Goal: Information Seeking & Learning: Compare options

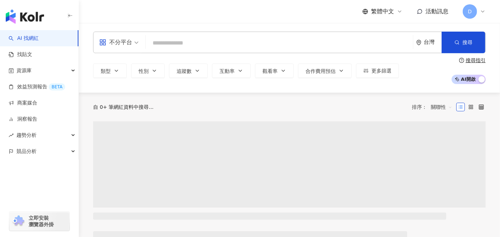
click at [212, 45] on input "search" at bounding box center [280, 43] width 262 height 14
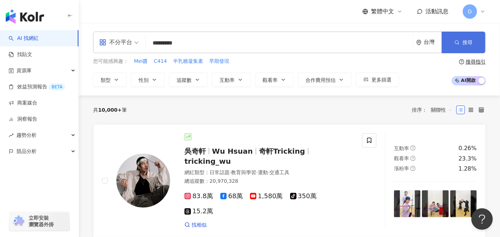
type input "*********"
click at [470, 42] on span "搜尋" at bounding box center [468, 42] width 10 height 6
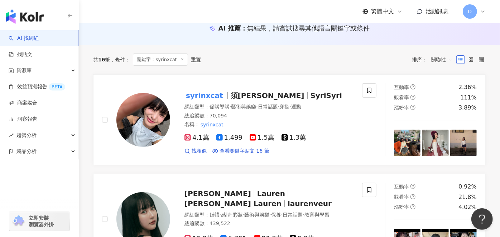
scroll to position [119, 0]
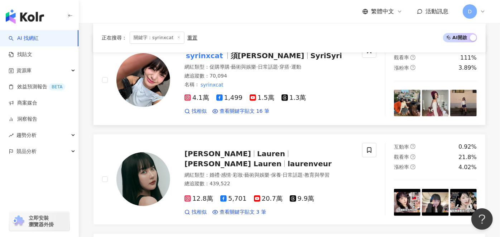
click at [231, 65] on span "·" at bounding box center [230, 67] width 1 height 6
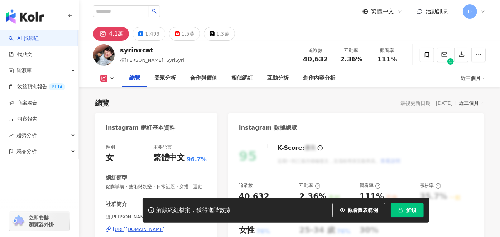
click at [396, 208] on button "解鎖" at bounding box center [407, 210] width 33 height 14
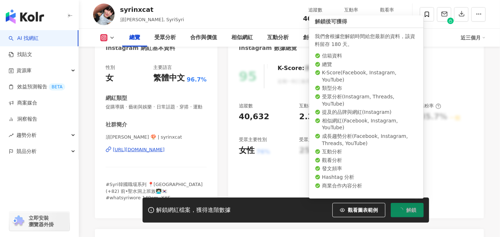
click at [411, 209] on span "解鎖" at bounding box center [411, 210] width 10 height 6
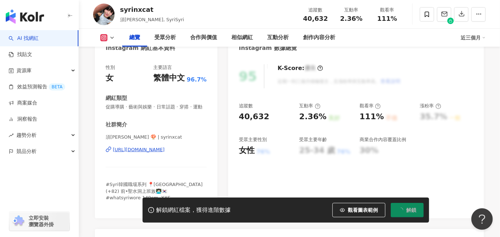
scroll to position [0, 0]
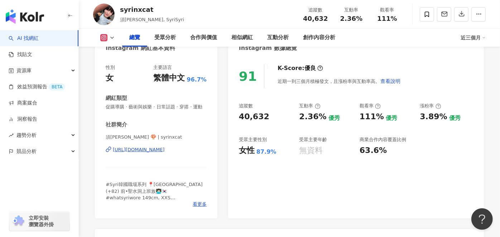
click at [313, 190] on div "91 K-Score : 優良 近期一到三個月積極發文，且漲粉率與互動率高。 查看說明 追蹤數 40,632 互動率 2.36% 優秀 觀看率 111% 優秀…" at bounding box center [356, 137] width 256 height 161
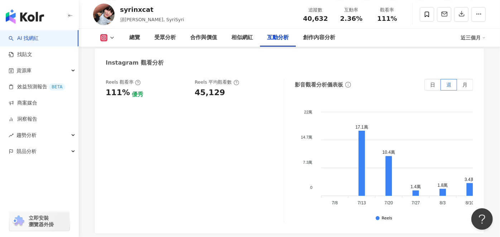
scroll to position [1553, 0]
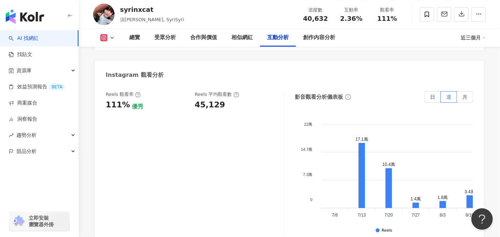
click at [214, 99] on div "45,129" at bounding box center [210, 104] width 30 height 11
copy div "45,129"
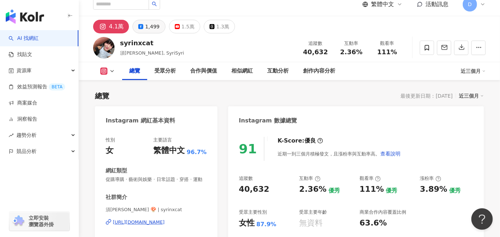
scroll to position [0, 0]
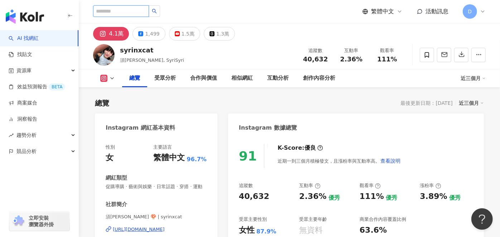
click at [147, 8] on input "search" at bounding box center [121, 10] width 56 height 11
paste input "**********"
type input "**********"
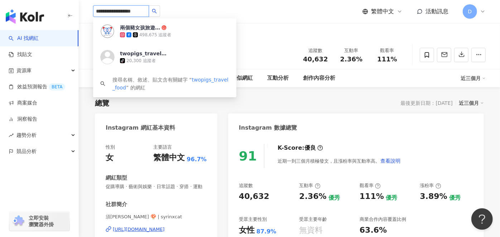
click at [157, 11] on icon "search" at bounding box center [154, 11] width 5 height 5
click at [166, 33] on div "498,675 追蹤者" at bounding box center [155, 35] width 32 height 6
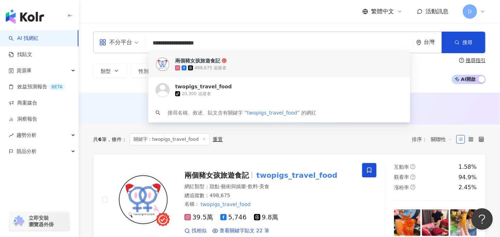
click at [239, 46] on input "**********" at bounding box center [280, 43] width 262 height 14
paste input "search"
type input "*******"
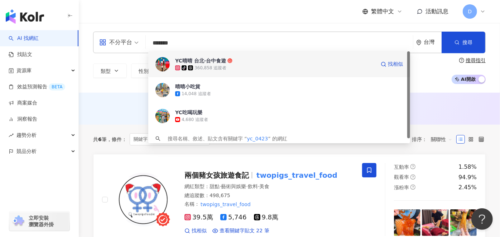
click at [252, 65] on div "tiktok-icon 360,858 追蹤者" at bounding box center [275, 67] width 200 height 7
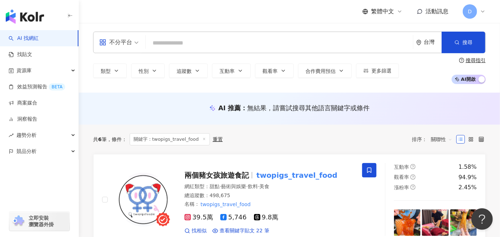
click at [179, 42] on input "search" at bounding box center [280, 43] width 262 height 14
paste input "**********"
type input "**********"
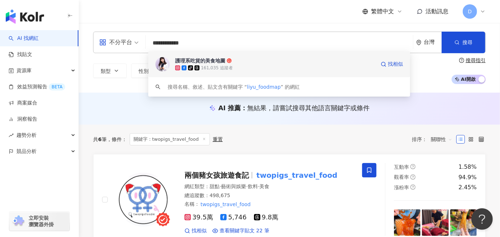
click at [207, 61] on div "護理系吃貨的美食地圖" at bounding box center [200, 60] width 50 height 7
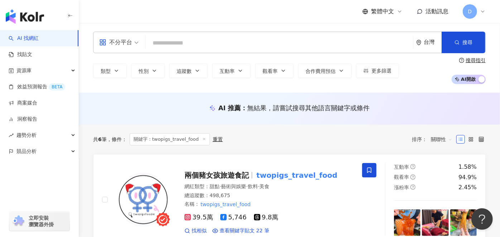
click at [195, 39] on input "search" at bounding box center [280, 43] width 262 height 14
paste input "**********"
type input "**********"
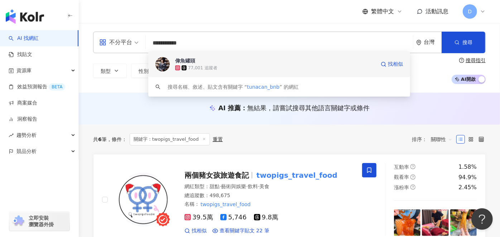
click at [218, 71] on div "77,001 追蹤者" at bounding box center [275, 67] width 200 height 7
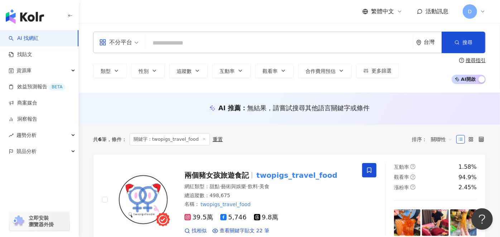
click at [234, 41] on input "search" at bounding box center [280, 43] width 262 height 14
paste input "**********"
type input "**********"
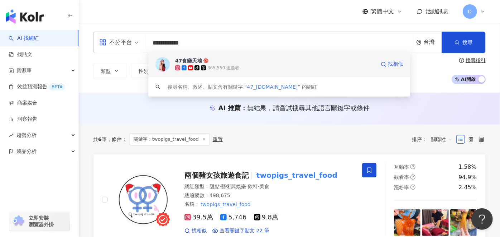
click at [249, 61] on span "47食樂天地" at bounding box center [275, 60] width 200 height 7
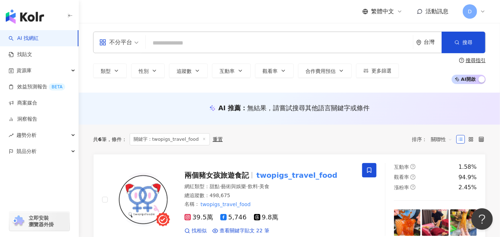
click at [156, 38] on input "search" at bounding box center [280, 43] width 262 height 14
paste input "**********"
type input "**********"
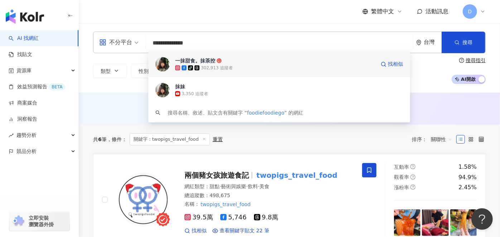
click at [210, 61] on div "一抹甜食。抹茶控" at bounding box center [195, 60] width 40 height 7
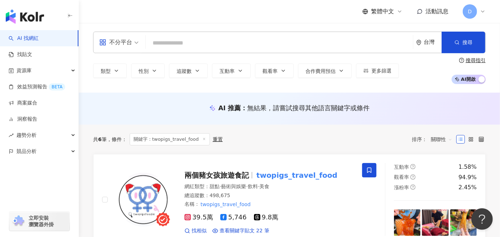
click at [182, 43] on input "search" at bounding box center [280, 43] width 262 height 14
paste input "*********"
type input "*********"
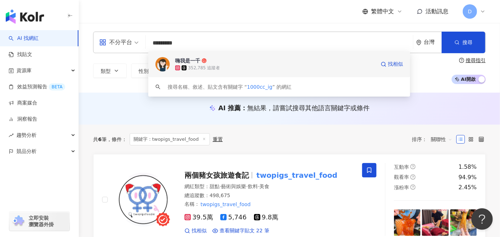
click at [242, 67] on div "352,785 追蹤者" at bounding box center [275, 67] width 200 height 7
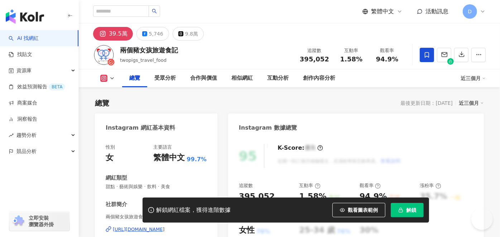
click at [403, 207] on span "button" at bounding box center [401, 210] width 5 height 6
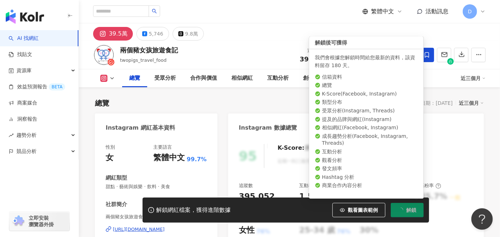
click at [403, 209] on icon "loading" at bounding box center [401, 209] width 6 height 6
click at [414, 209] on span "解鎖" at bounding box center [411, 210] width 10 height 6
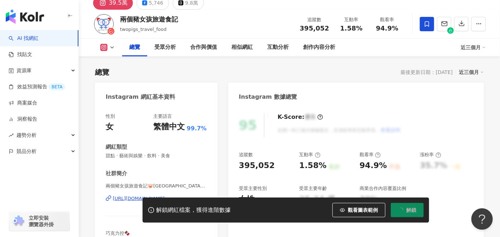
scroll to position [80, 0]
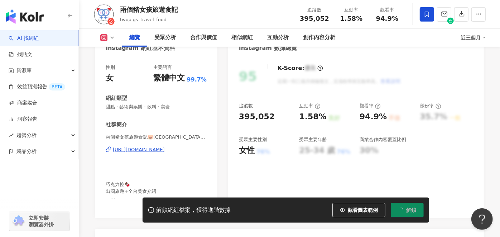
click at [400, 210] on icon "loading" at bounding box center [401, 209] width 7 height 7
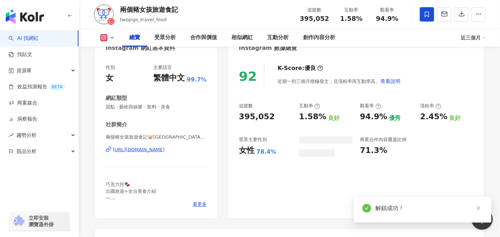
click at [320, 185] on div "92 K-Score : 優良 近期一到三個月積極發文，且漲粉率與互動率高。 查看說明 追蹤數 395,052 互動率 1.58% 良好 觀看率 94.9% …" at bounding box center [356, 137] width 256 height 161
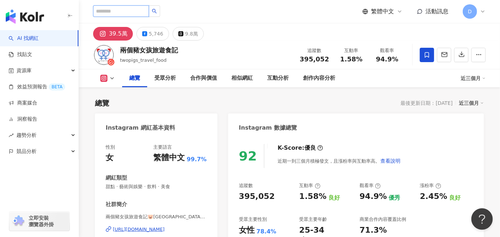
click at [145, 12] on input "search" at bounding box center [121, 10] width 56 height 11
paste input "*********"
type input "*********"
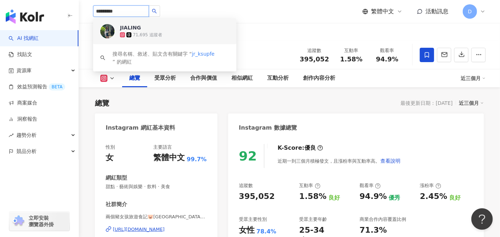
click at [156, 28] on span "JIALING" at bounding box center [143, 27] width 47 height 7
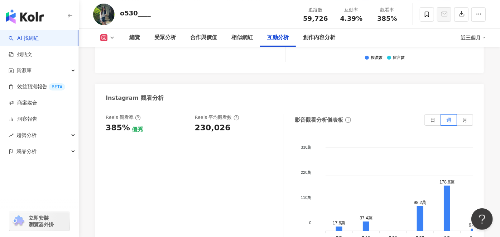
scroll to position [1593, 0]
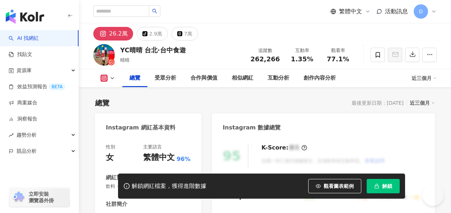
click at [392, 189] on span "解鎖" at bounding box center [387, 186] width 10 height 6
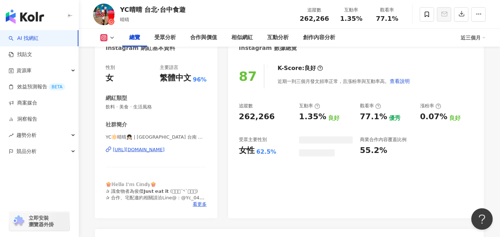
click at [409, 208] on div "解鎖成功！" at bounding box center [430, 208] width 108 height 9
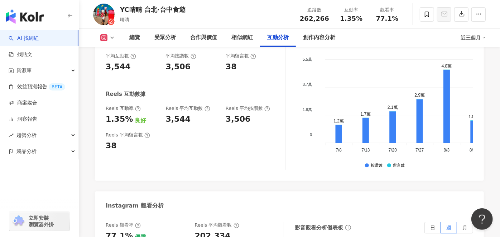
scroll to position [1593, 0]
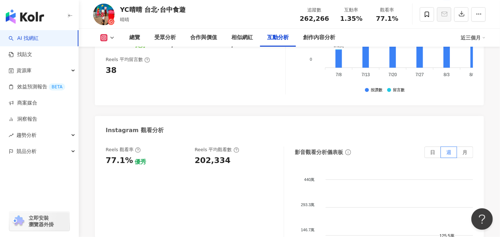
click at [203, 155] on div "202,334" at bounding box center [213, 160] width 36 height 11
copy div "202,334"
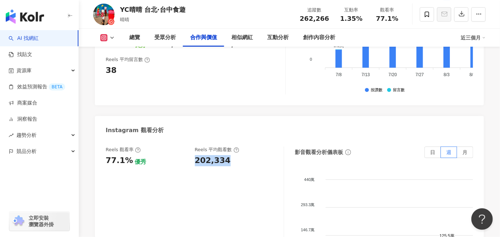
scroll to position [0, 0]
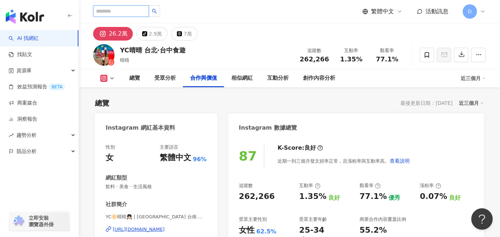
click at [149, 10] on input "search" at bounding box center [121, 10] width 56 height 11
paste input "**********"
type input "**********"
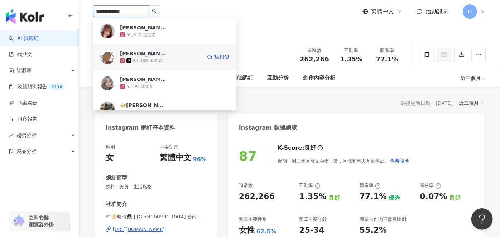
click at [151, 57] on div "83,388 追蹤者" at bounding box center [161, 60] width 82 height 7
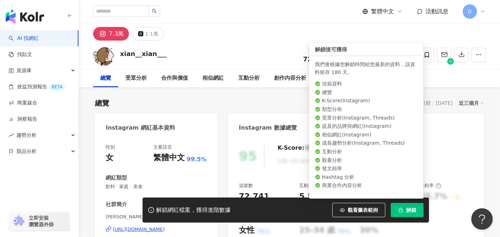
click at [407, 204] on button "解鎖" at bounding box center [407, 210] width 33 height 14
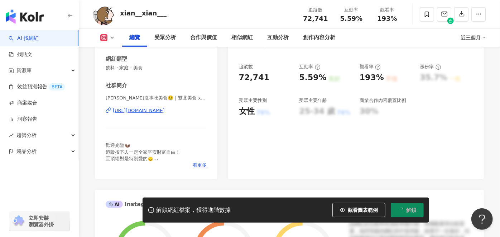
scroll to position [119, 0]
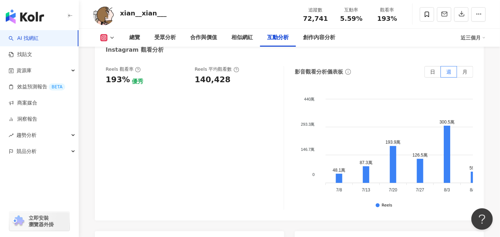
scroll to position [1593, 0]
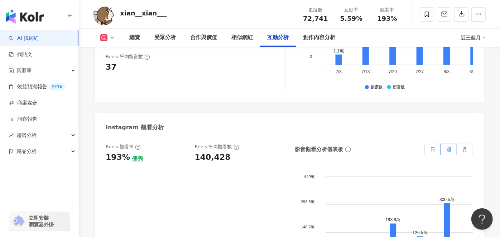
click at [217, 152] on div "140,428" at bounding box center [213, 157] width 36 height 11
copy div "140,428"
click at [148, 191] on div "Reels 觀看率 193% 優秀 [PERSON_NAME] 平均觀看數 140,428" at bounding box center [195, 214] width 179 height 143
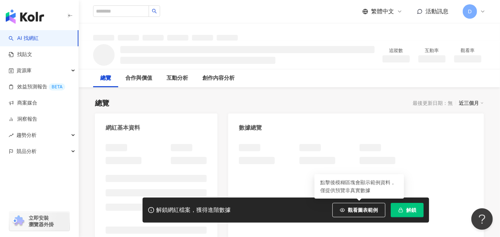
click at [414, 214] on button "解鎖" at bounding box center [407, 210] width 33 height 14
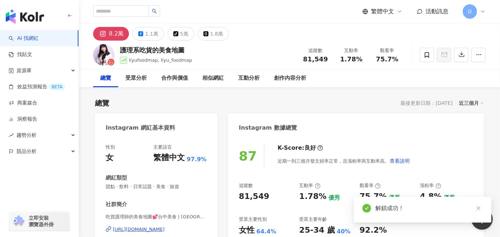
click at [391, 147] on div "K-Score : 良好 近期一到三個月發文頻率正常，且漲粉率與互動率高。 查看說明" at bounding box center [341, 156] width 140 height 24
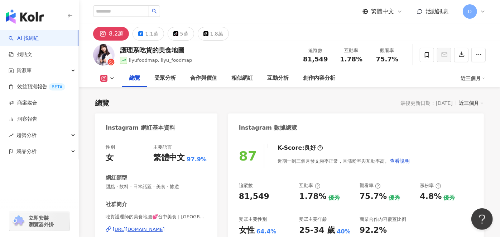
scroll to position [119, 0]
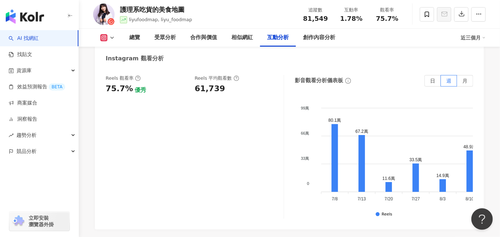
scroll to position [1633, 0]
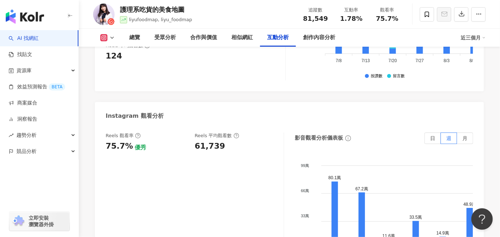
drag, startPoint x: 103, startPoint y: 16, endPoint x: 239, endPoint y: 227, distance: 251.4
click at [151, 156] on div "Reels 觀看率 75.7% 優秀 Reels 平均觀看數 61,739" at bounding box center [195, 203] width 179 height 143
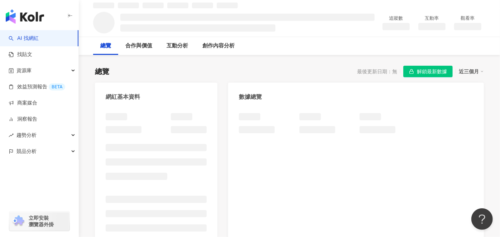
scroll to position [40, 0]
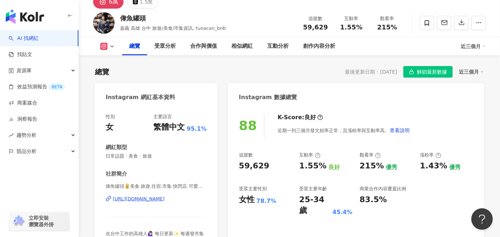
scroll to position [111, 0]
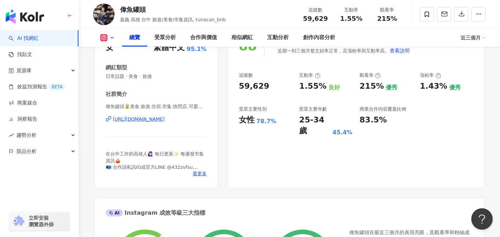
click at [349, 158] on div "88 K-Score : 良好 近期一到三個月發文頻率正常，且漲粉率與互動率高。 查看說明 追蹤數 59,629 互動率 1.55% 良好 觀看率 215% …" at bounding box center [356, 107] width 256 height 161
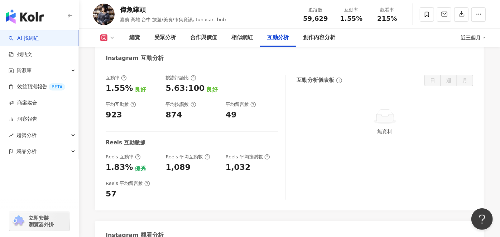
scroll to position [1545, 0]
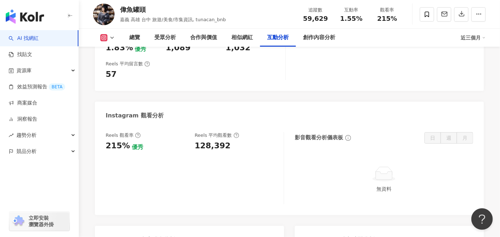
click at [219, 140] on div "128,392" at bounding box center [213, 145] width 36 height 11
copy div "128,392"
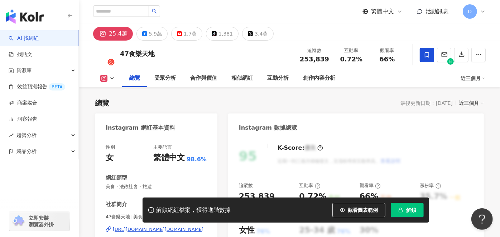
scroll to position [119, 0]
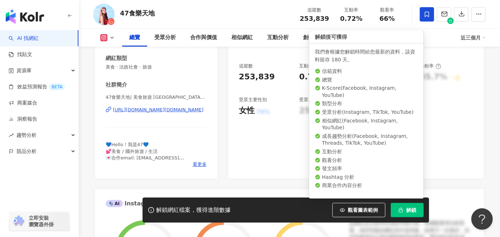
click at [406, 205] on button "解鎖" at bounding box center [407, 210] width 33 height 14
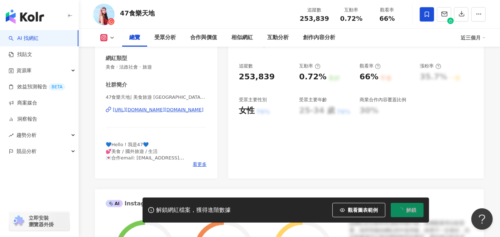
scroll to position [80, 0]
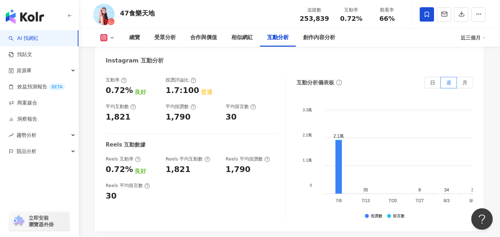
scroll to position [1513, 0]
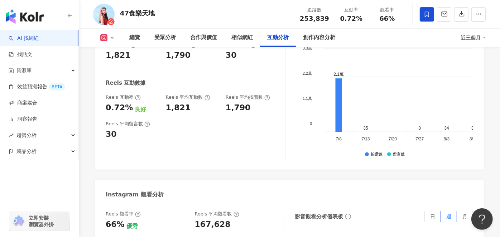
click at [211, 219] on div "167,628" at bounding box center [213, 224] width 36 height 11
copy div "167,628"
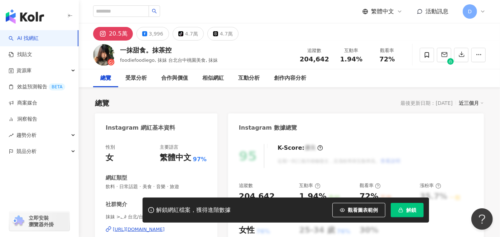
drag, startPoint x: 385, startPoint y: 107, endPoint x: 347, endPoint y: 127, distance: 43.4
click at [385, 107] on div "總覽 最後更新日期：2025/10/6 近三個月" at bounding box center [289, 103] width 389 height 10
click at [405, 204] on button "解鎖" at bounding box center [407, 210] width 33 height 14
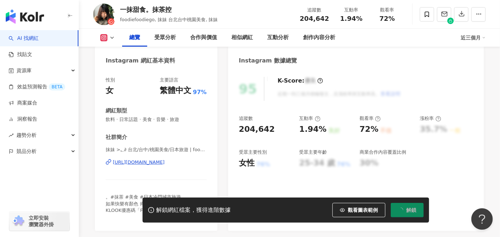
scroll to position [80, 0]
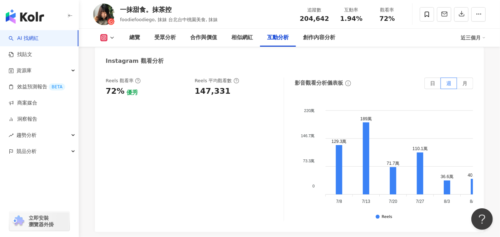
scroll to position [1593, 0]
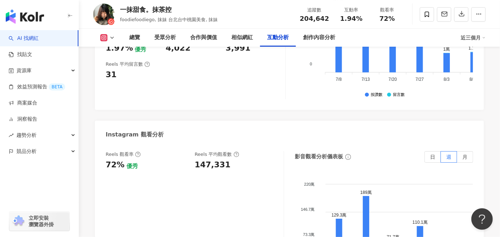
click at [219, 159] on div "147,331" at bounding box center [213, 164] width 36 height 11
copy div "147,331"
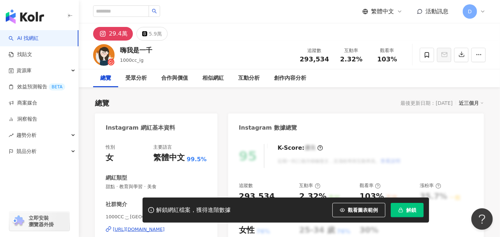
click at [292, 2] on div "繁體中文 活動訊息 D" at bounding box center [289, 11] width 393 height 23
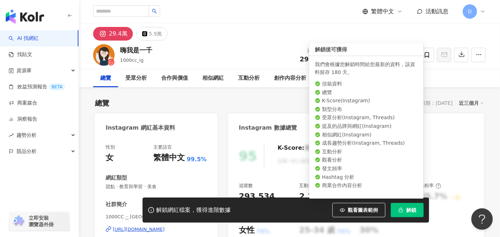
click at [410, 210] on span "解鎖" at bounding box center [411, 210] width 10 height 6
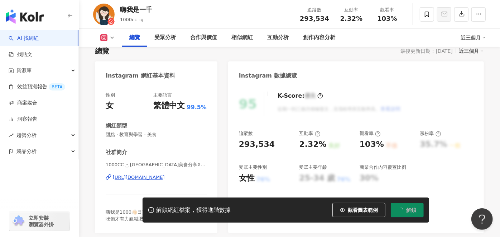
scroll to position [40, 0]
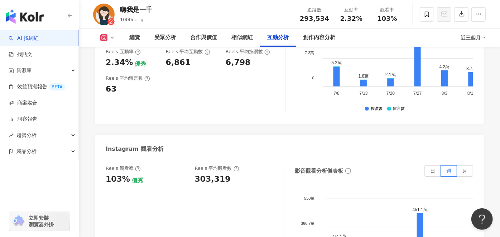
scroll to position [1593, 0]
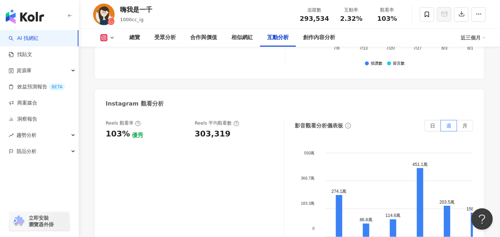
click at [217, 128] on div "303,319" at bounding box center [213, 133] width 36 height 11
copy div "303,319"
